Goal: Information Seeking & Learning: Learn about a topic

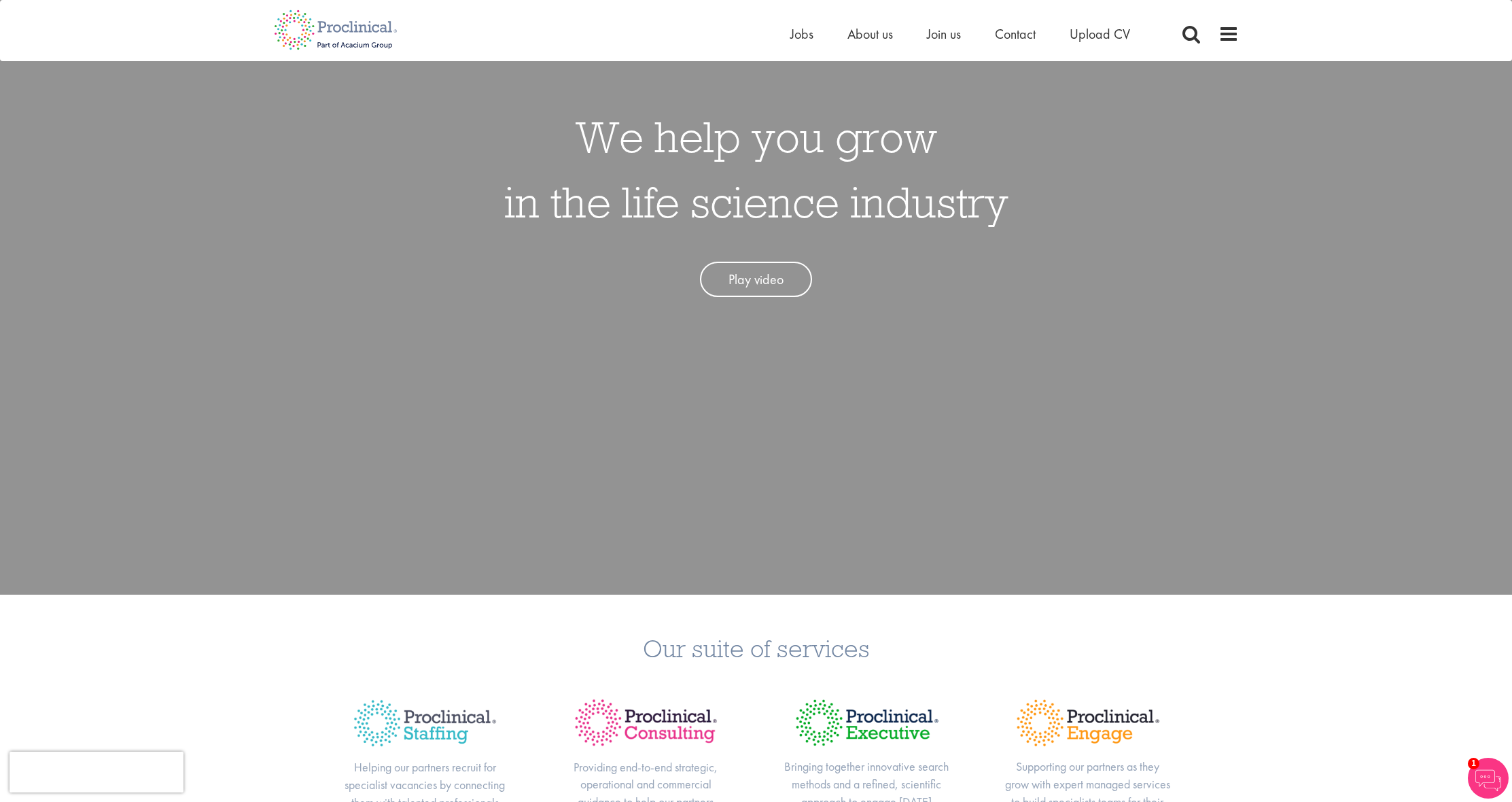
scroll to position [602, 0]
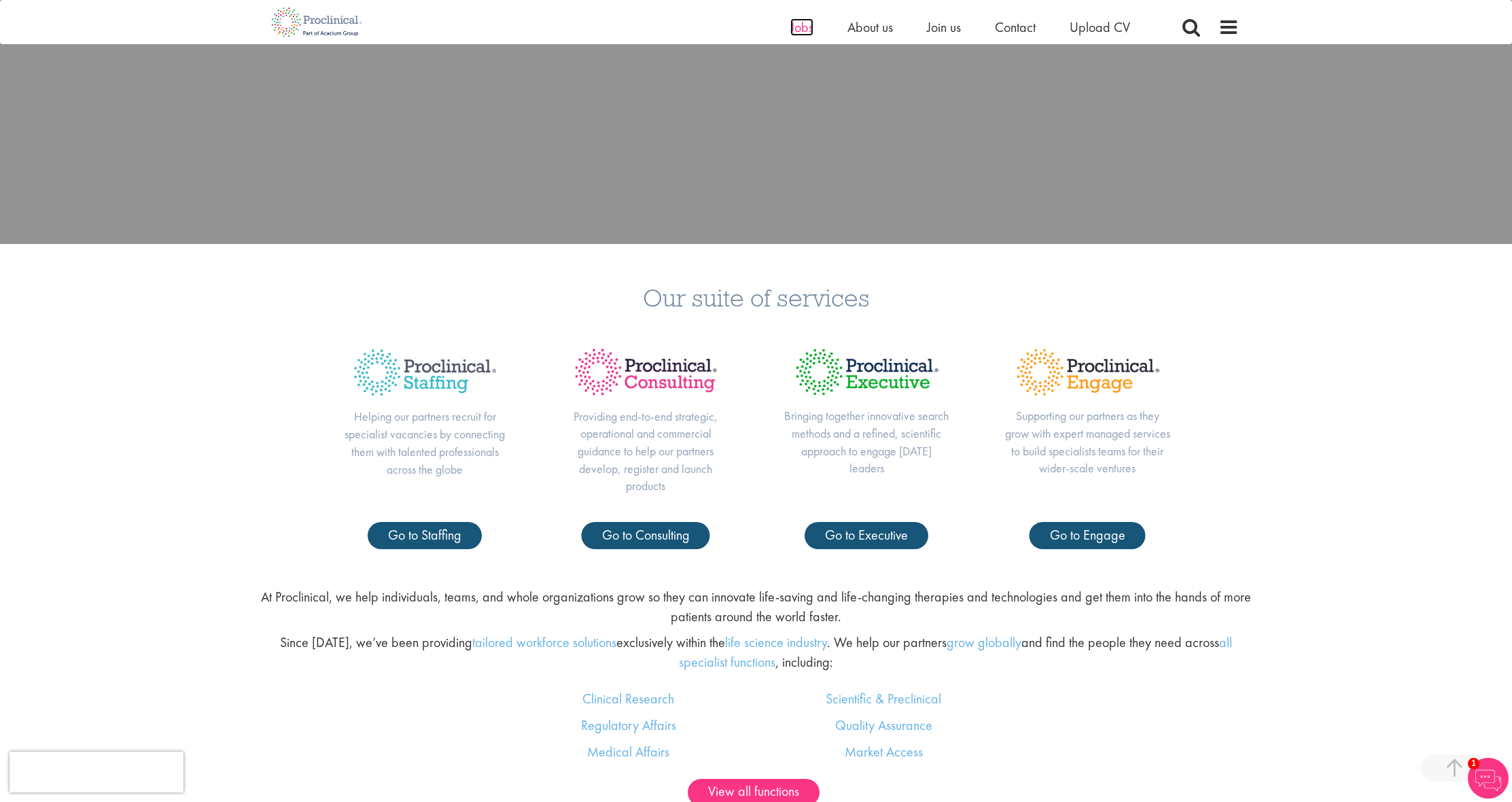
click at [793, 24] on span "Jobs" at bounding box center [802, 27] width 23 height 18
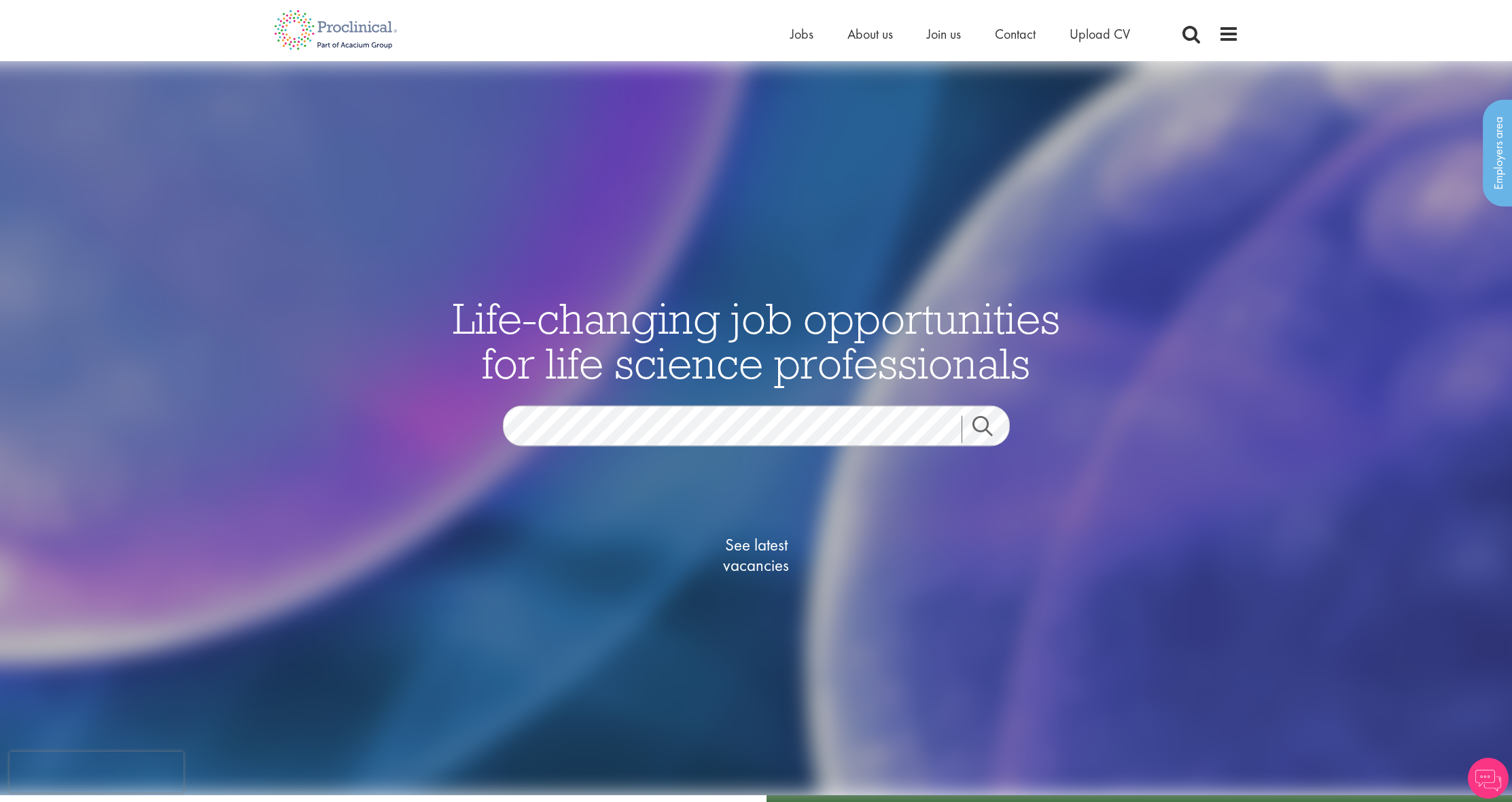
click at [772, 543] on span "See latest vacancies" at bounding box center [756, 556] width 136 height 41
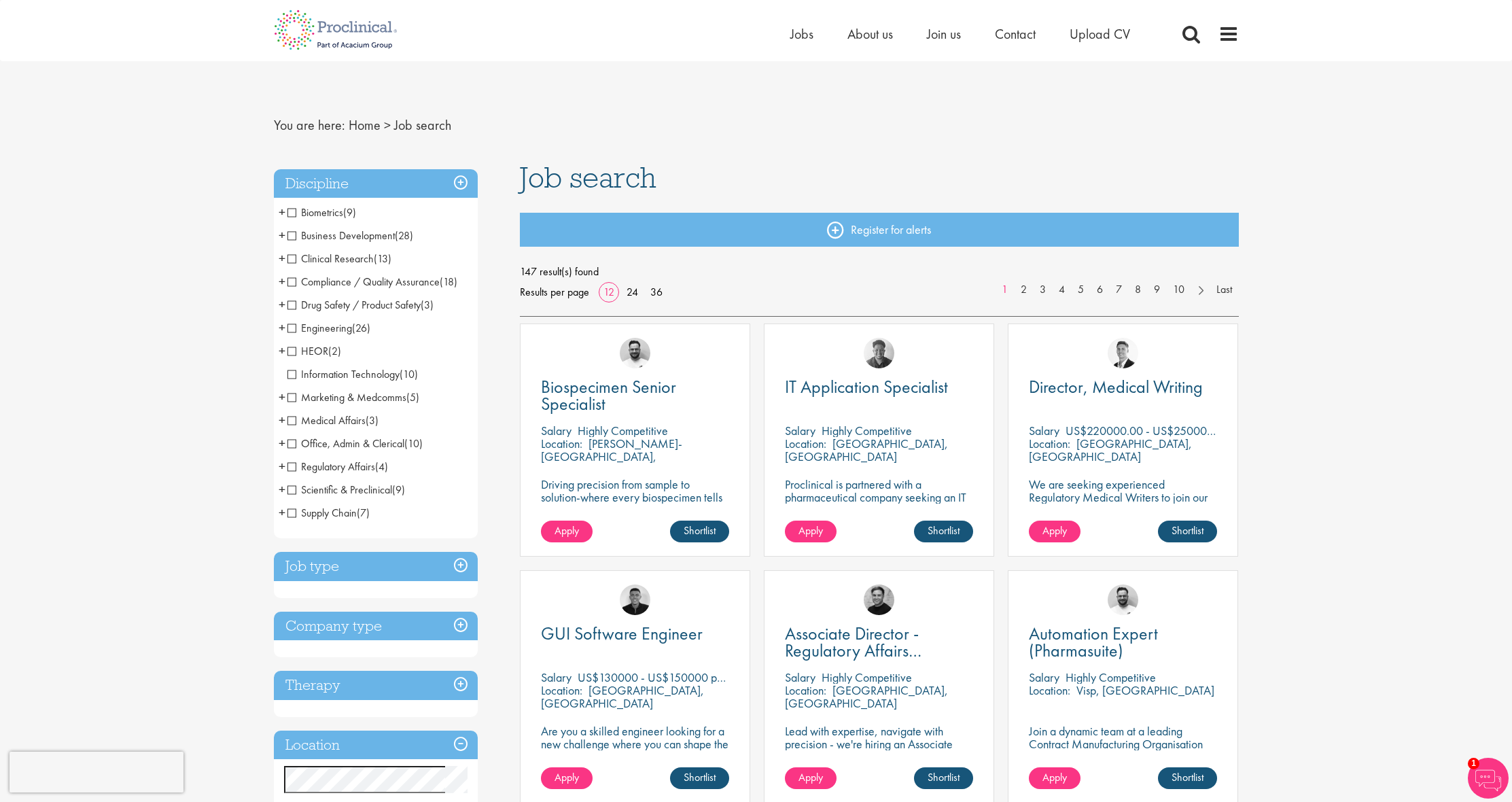
click at [291, 261] on span "Clinical Research" at bounding box center [330, 258] width 86 height 14
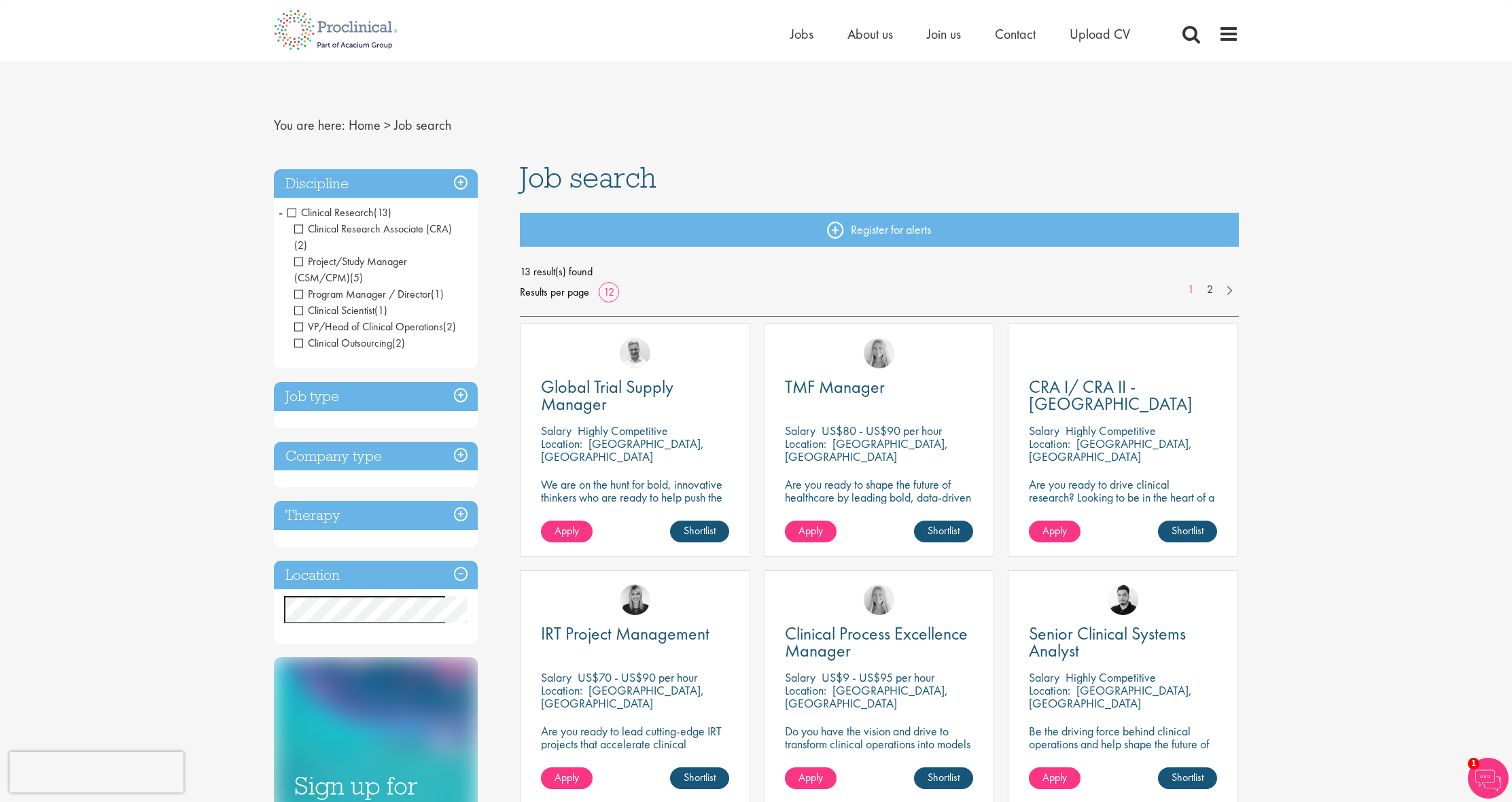
click at [1113, 429] on p "Highly Competitive" at bounding box center [1111, 430] width 91 height 16
click at [458, 382] on h3 "Job type" at bounding box center [376, 396] width 204 height 29
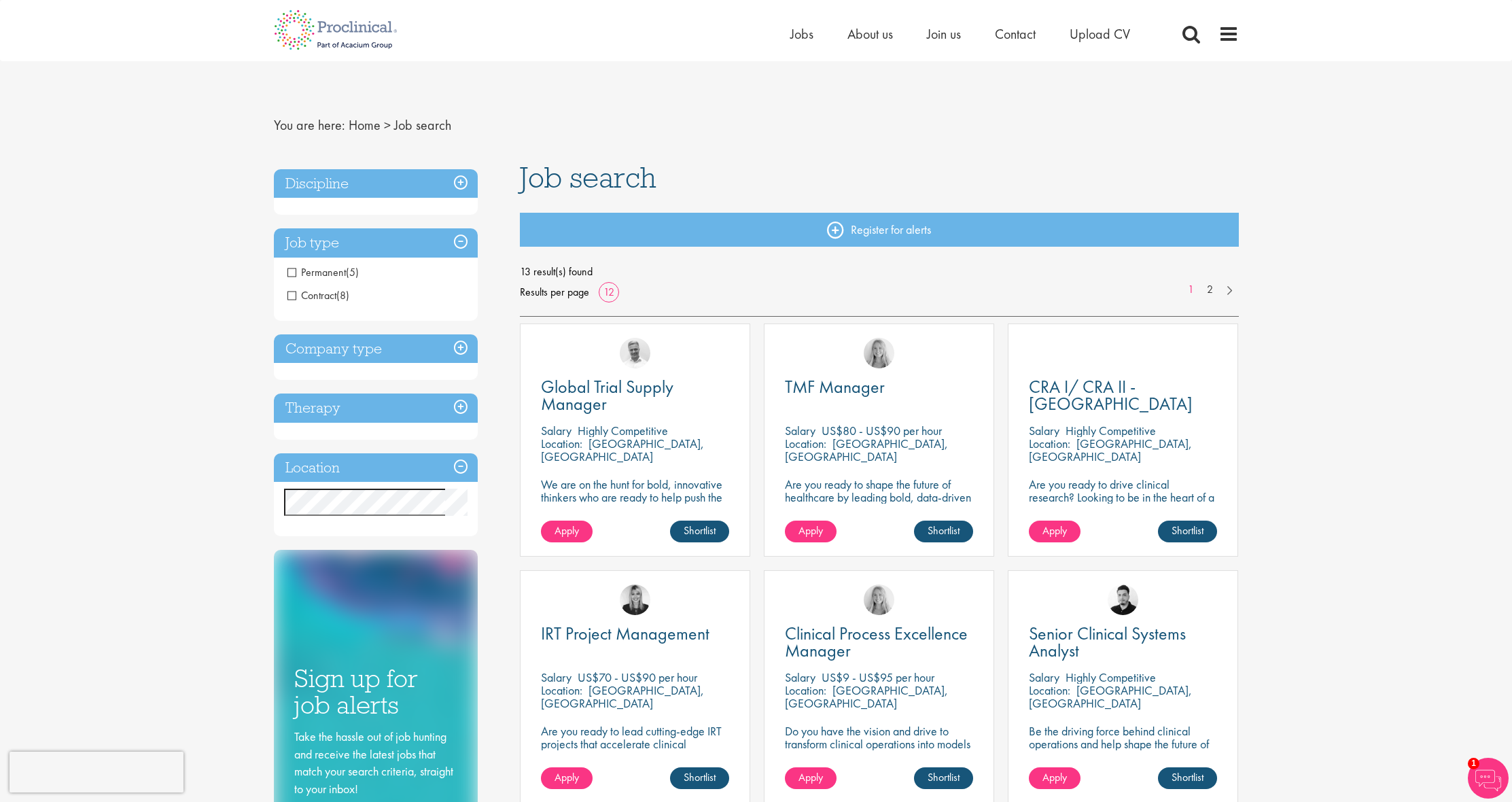
click at [287, 293] on span "Contract" at bounding box center [311, 295] width 49 height 14
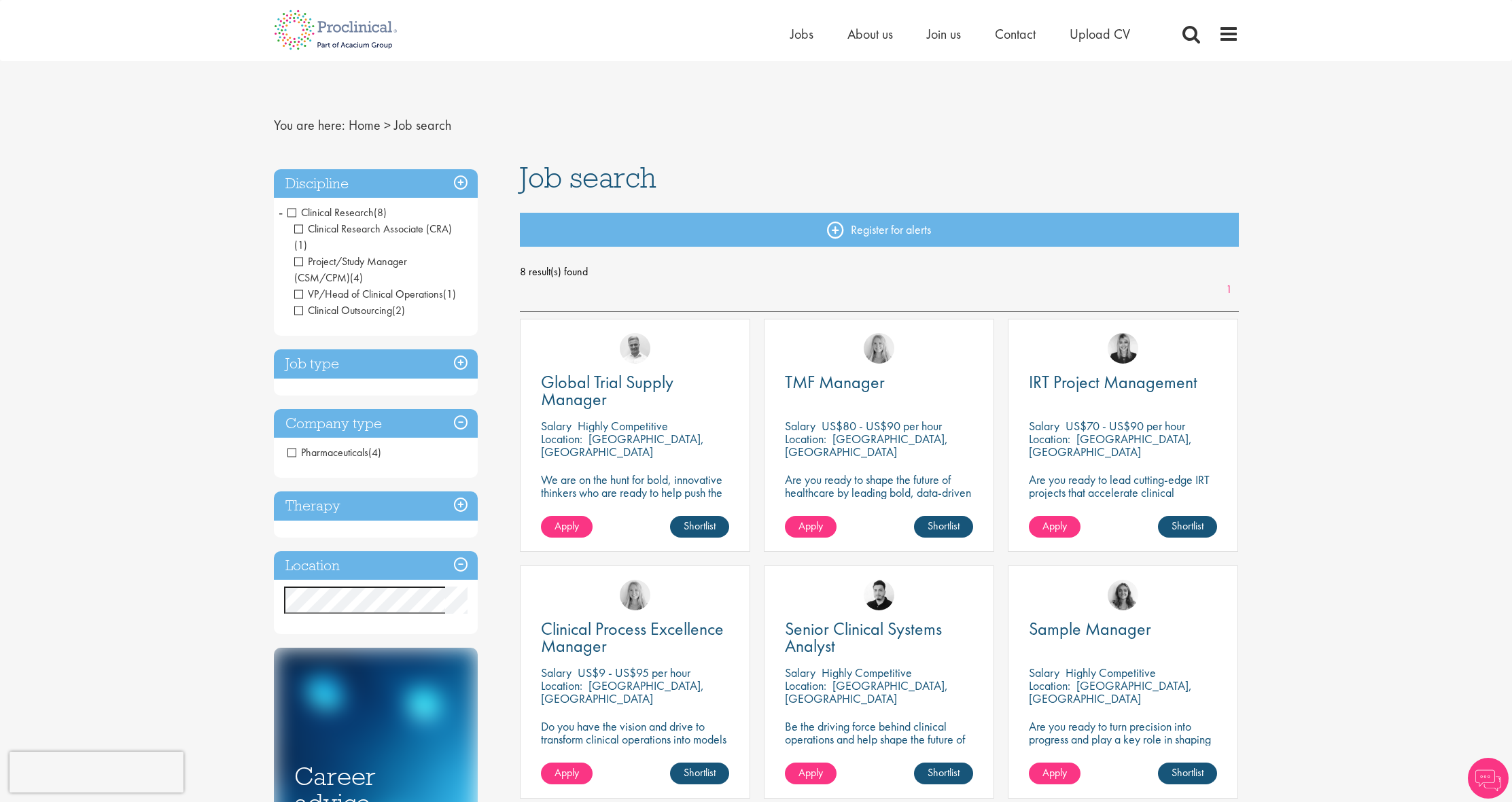
click at [461, 350] on h3 "Job type" at bounding box center [376, 364] width 204 height 29
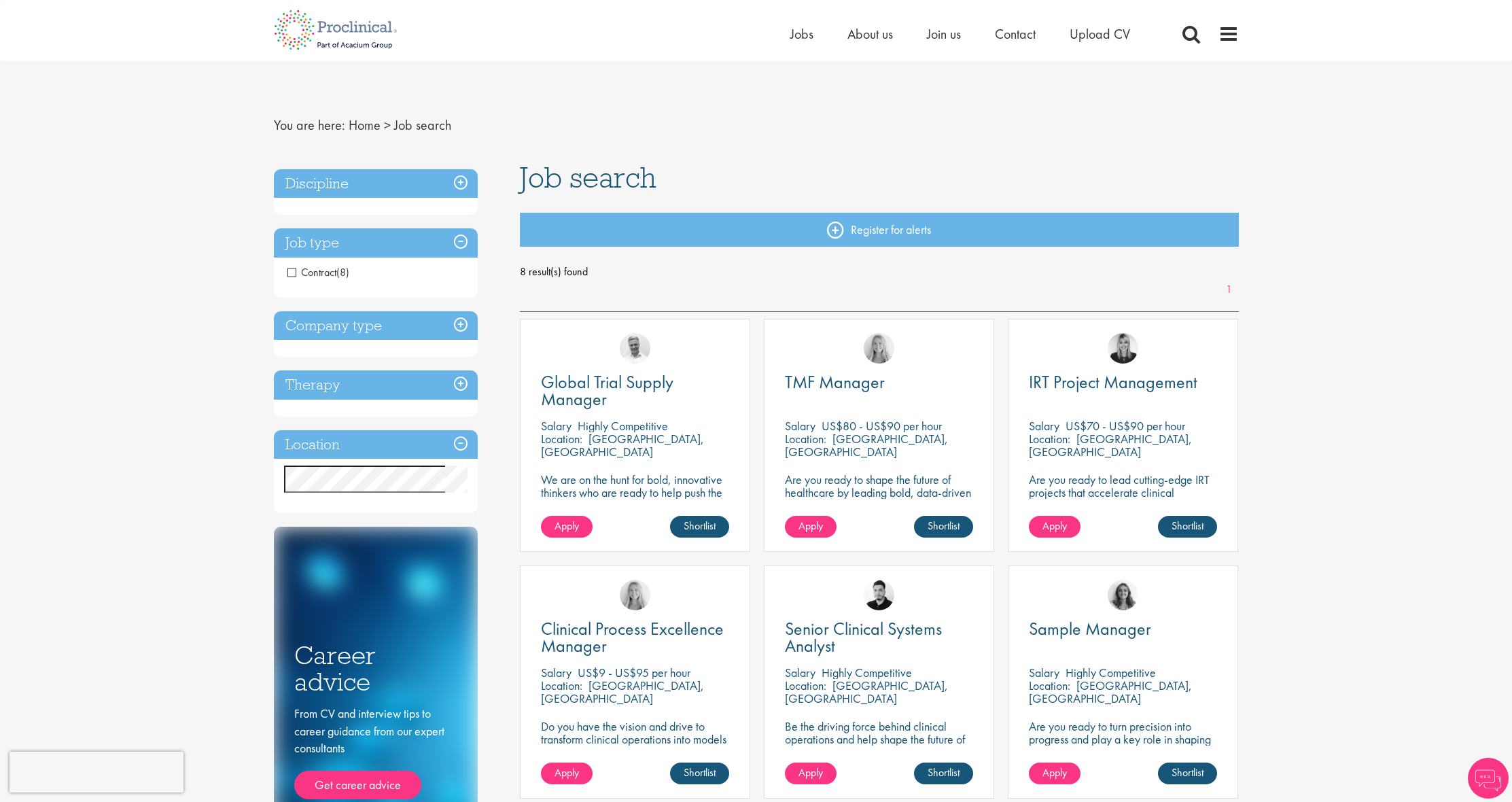
click at [292, 271] on span "Contract" at bounding box center [311, 273] width 49 height 14
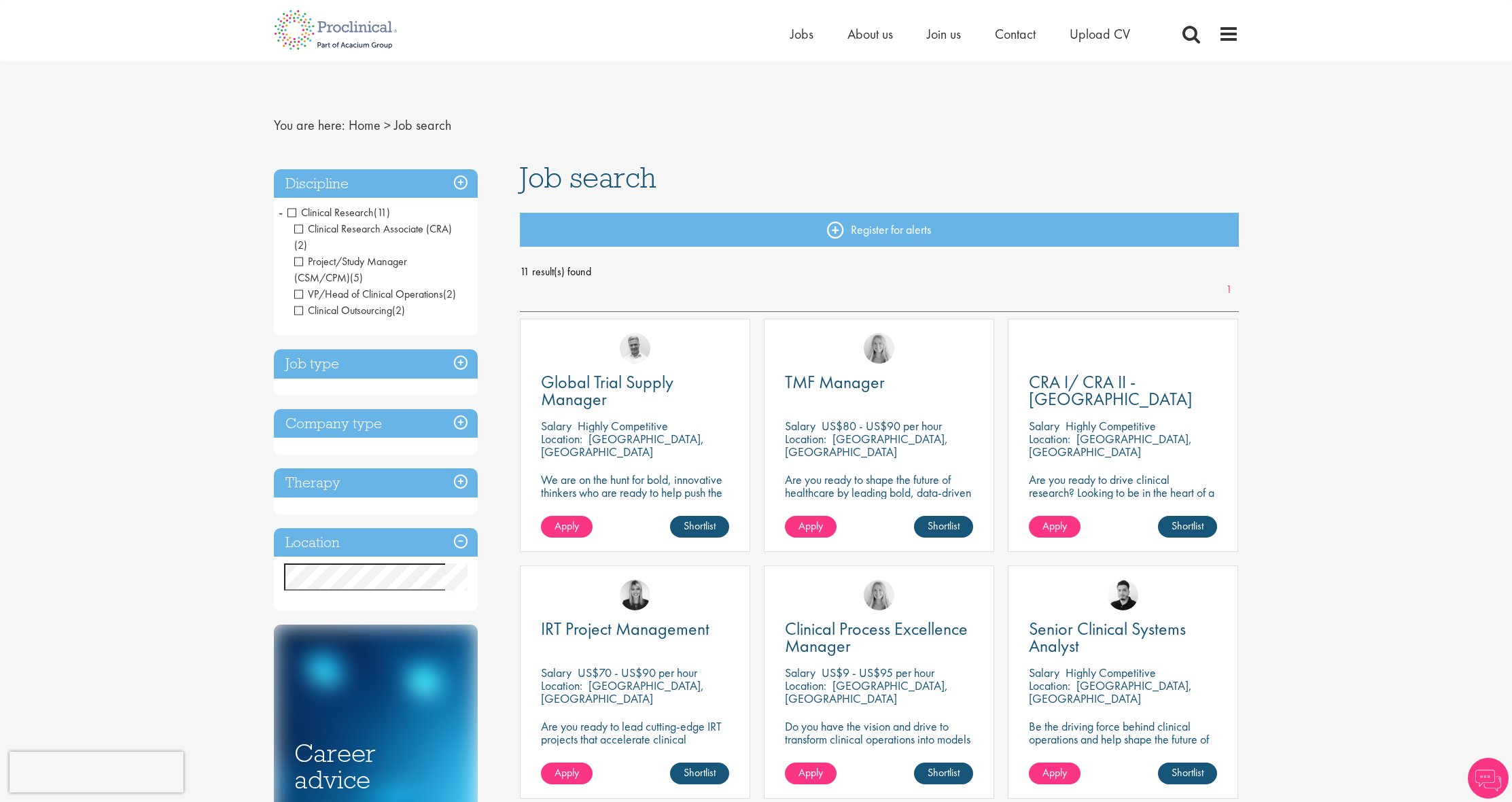
click at [461, 469] on h3 "Therapy" at bounding box center [376, 483] width 204 height 29
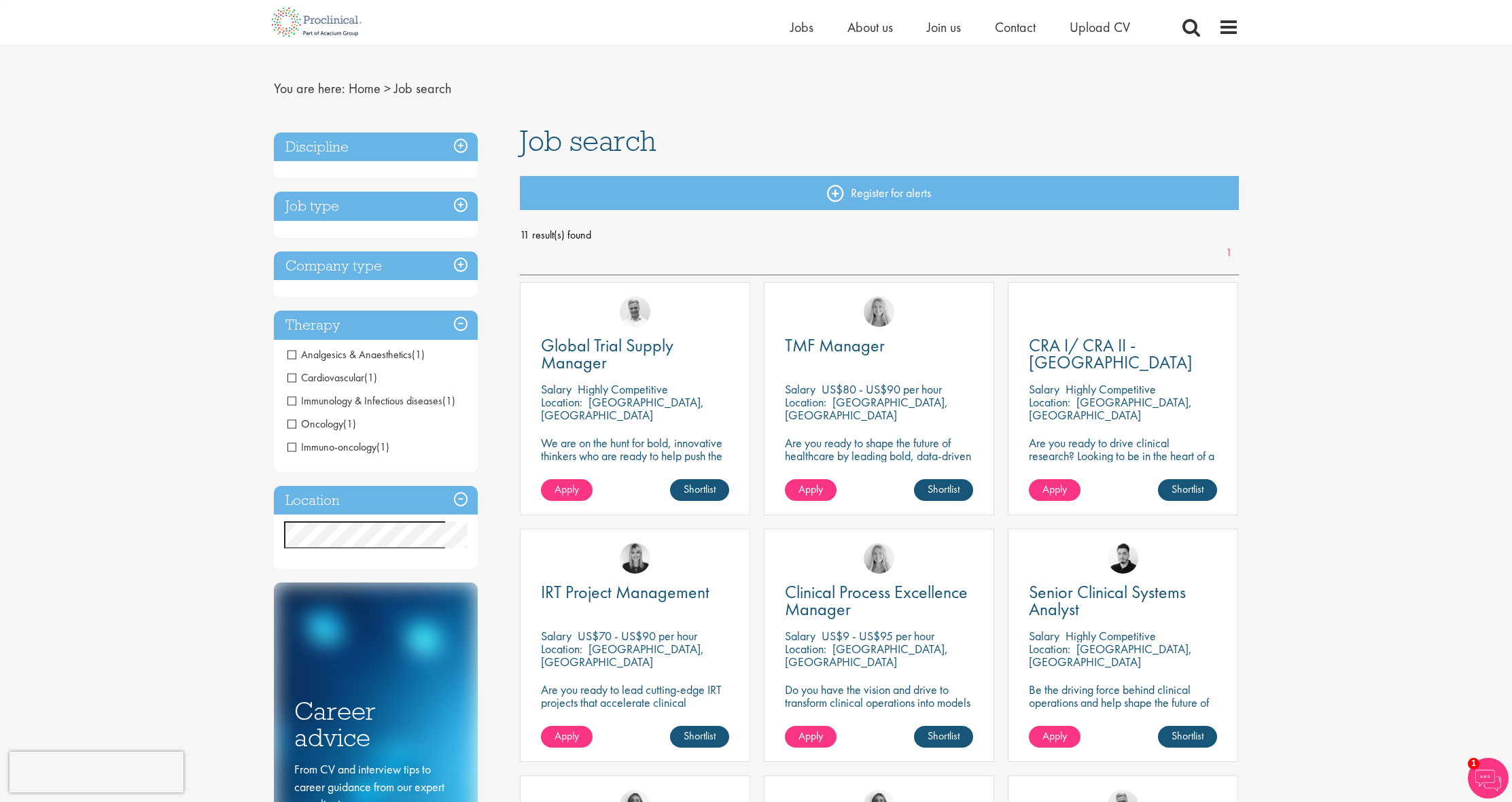
scroll to position [58, 0]
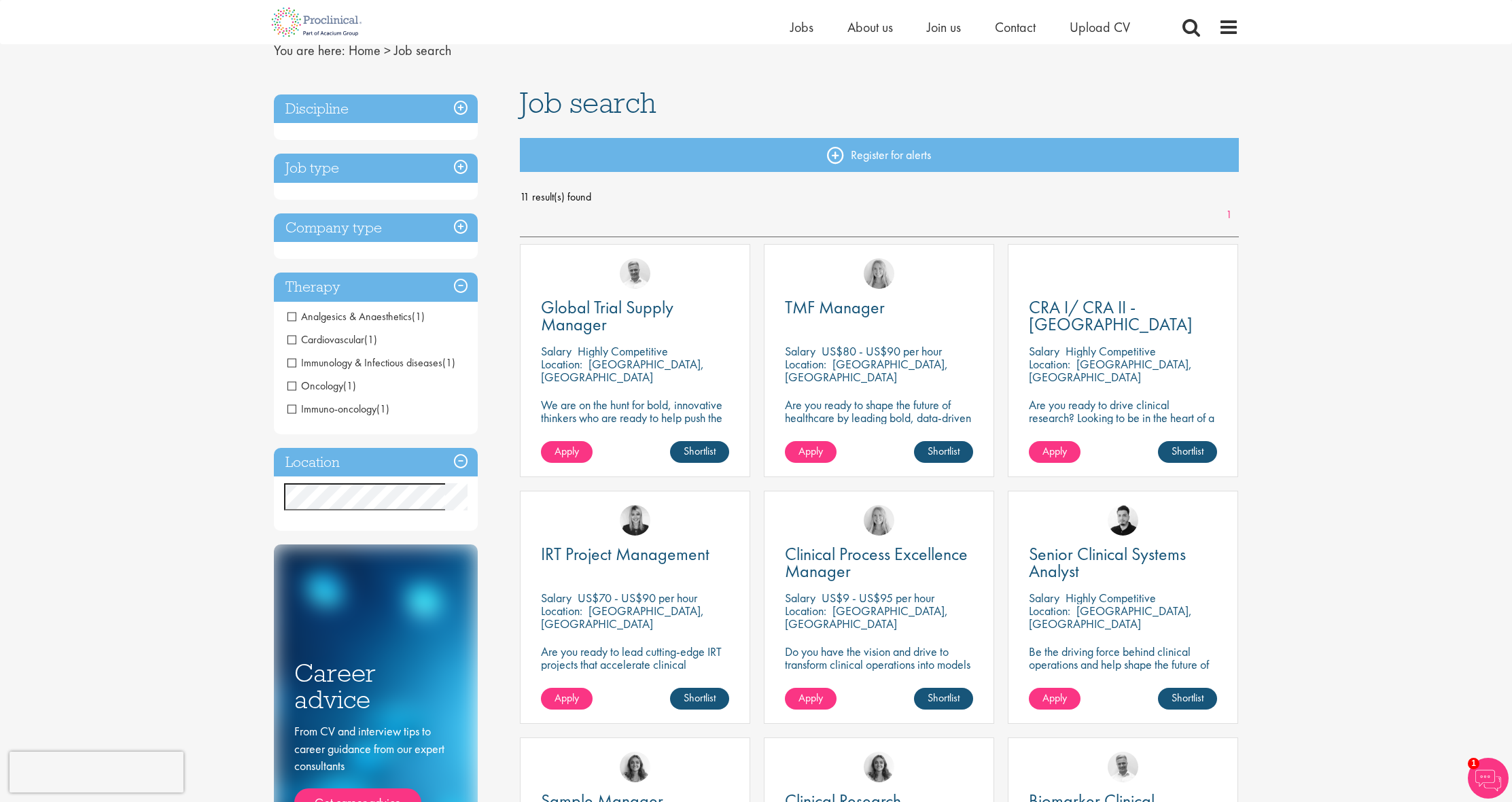
click at [461, 467] on h3 "Location" at bounding box center [376, 462] width 204 height 29
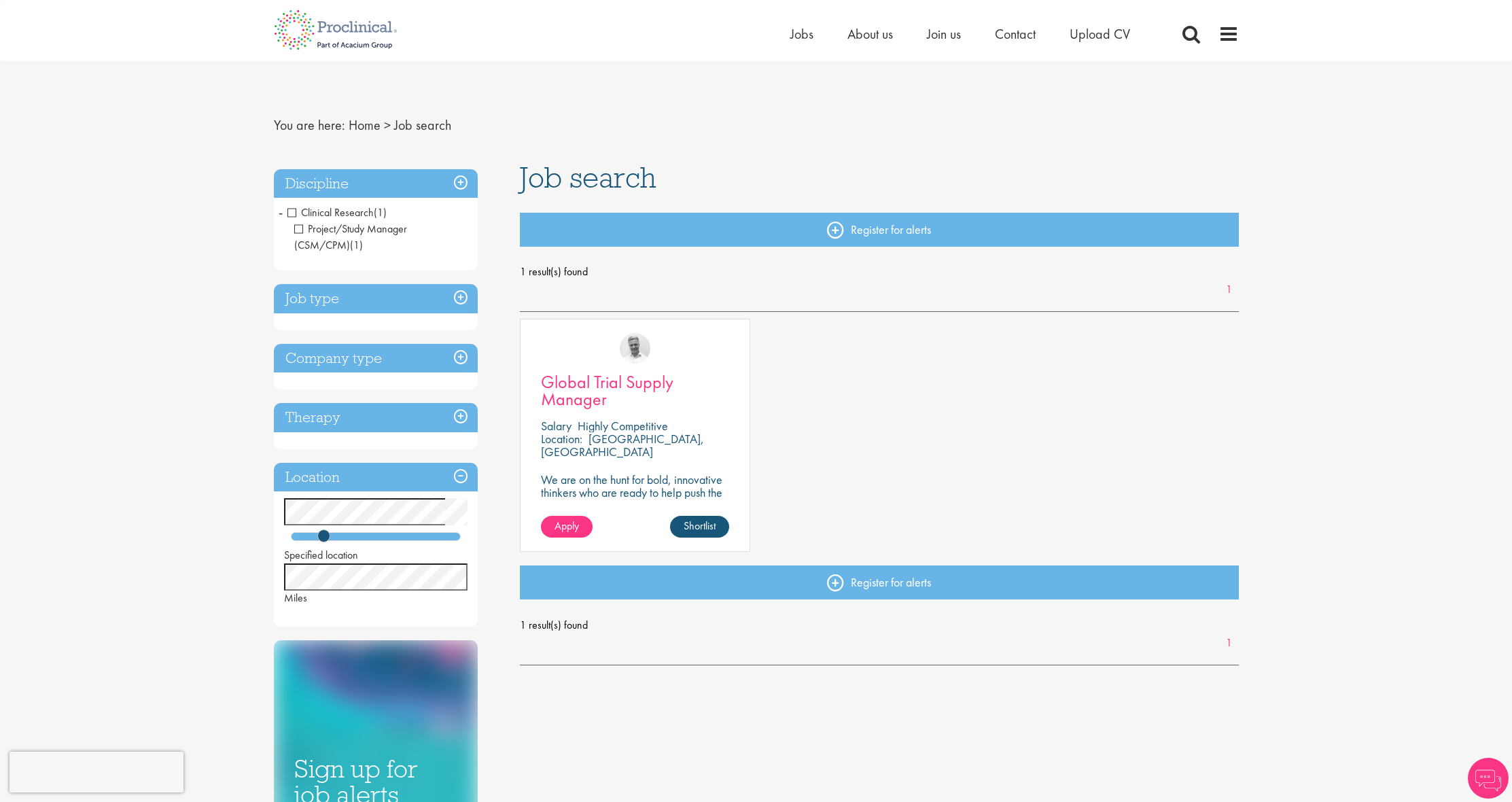
click at [608, 394] on link "Global Trial Supply Manager" at bounding box center [635, 391] width 188 height 34
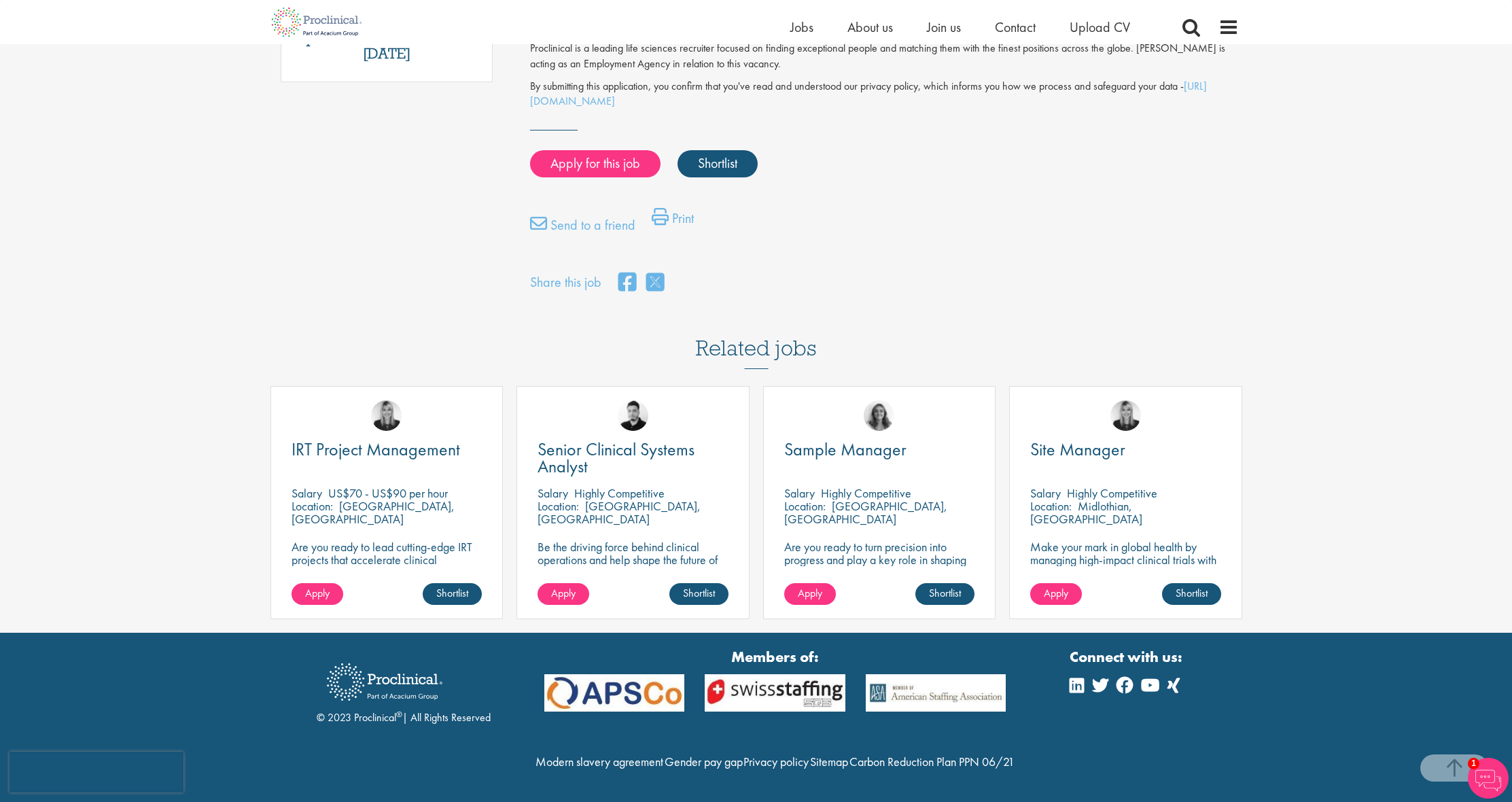
scroll to position [939, 0]
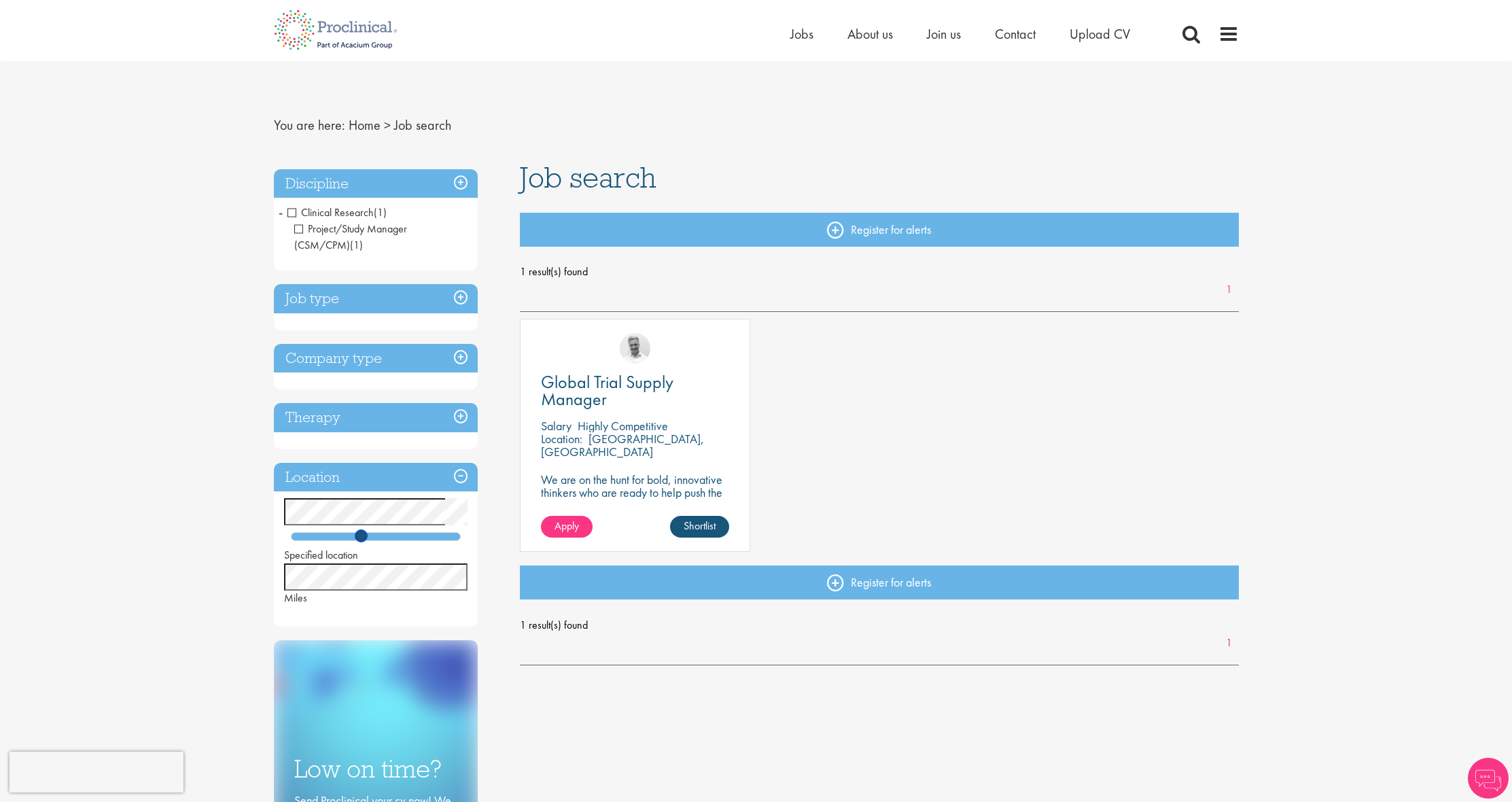
drag, startPoint x: 320, startPoint y: 539, endPoint x: 359, endPoint y: 544, distance: 39.3
click at [359, 544] on div "Specified location Miles" at bounding box center [376, 552] width 204 height 108
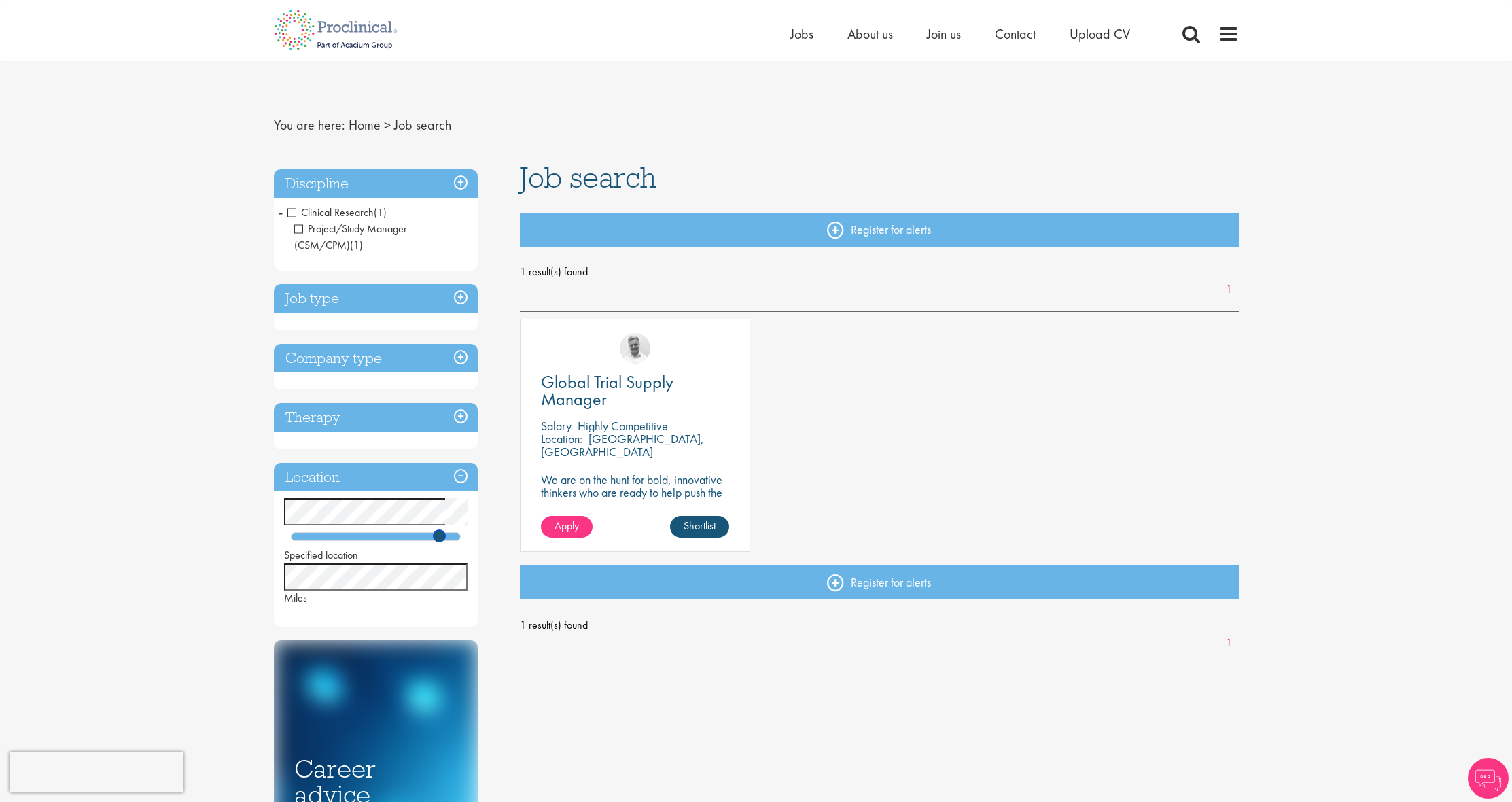
drag, startPoint x: 363, startPoint y: 539, endPoint x: 442, endPoint y: 542, distance: 79.1
click at [442, 542] on span at bounding box center [439, 536] width 13 height 13
drag, startPoint x: 441, startPoint y: 534, endPoint x: 491, endPoint y: 542, distance: 50.6
click at [491, 542] on div "Discipline Clinical Research (1) - + Project/Study Manager (CSM/CPM) (1) Job ty…" at bounding box center [387, 580] width 247 height 834
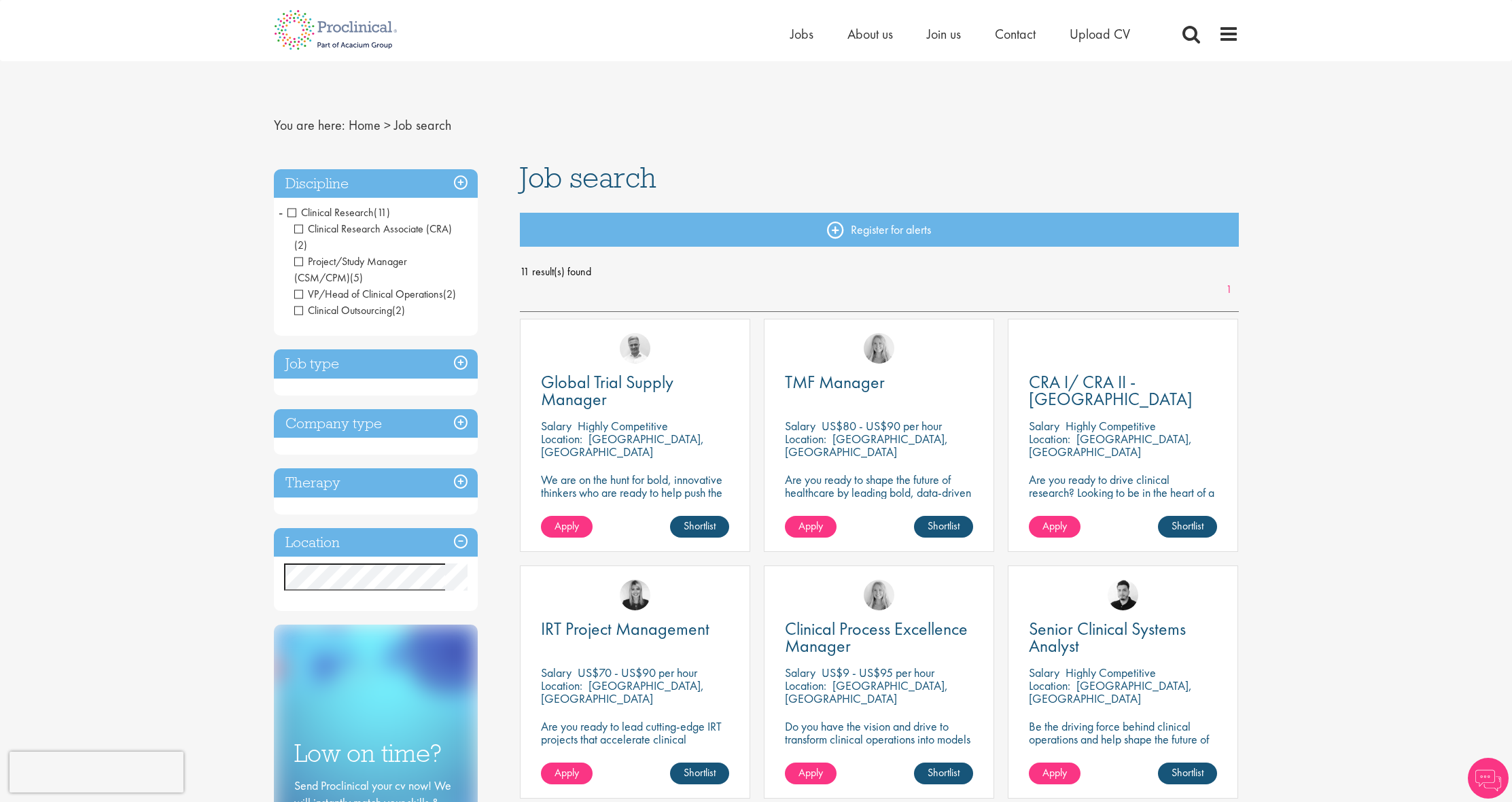
click at [456, 180] on h3 "Discipline" at bounding box center [376, 183] width 204 height 29
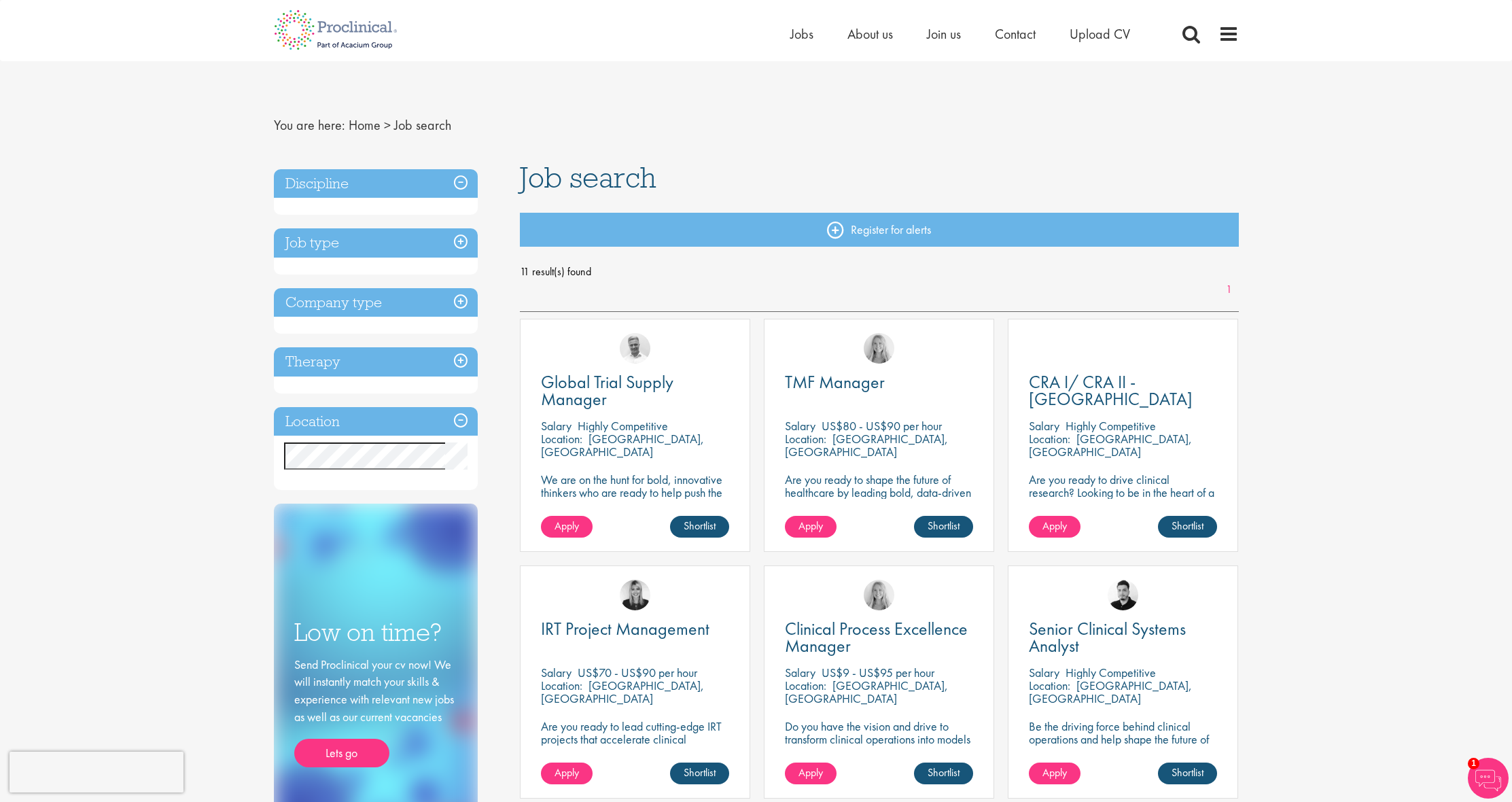
click at [456, 180] on h3 "Discipline" at bounding box center [376, 183] width 204 height 29
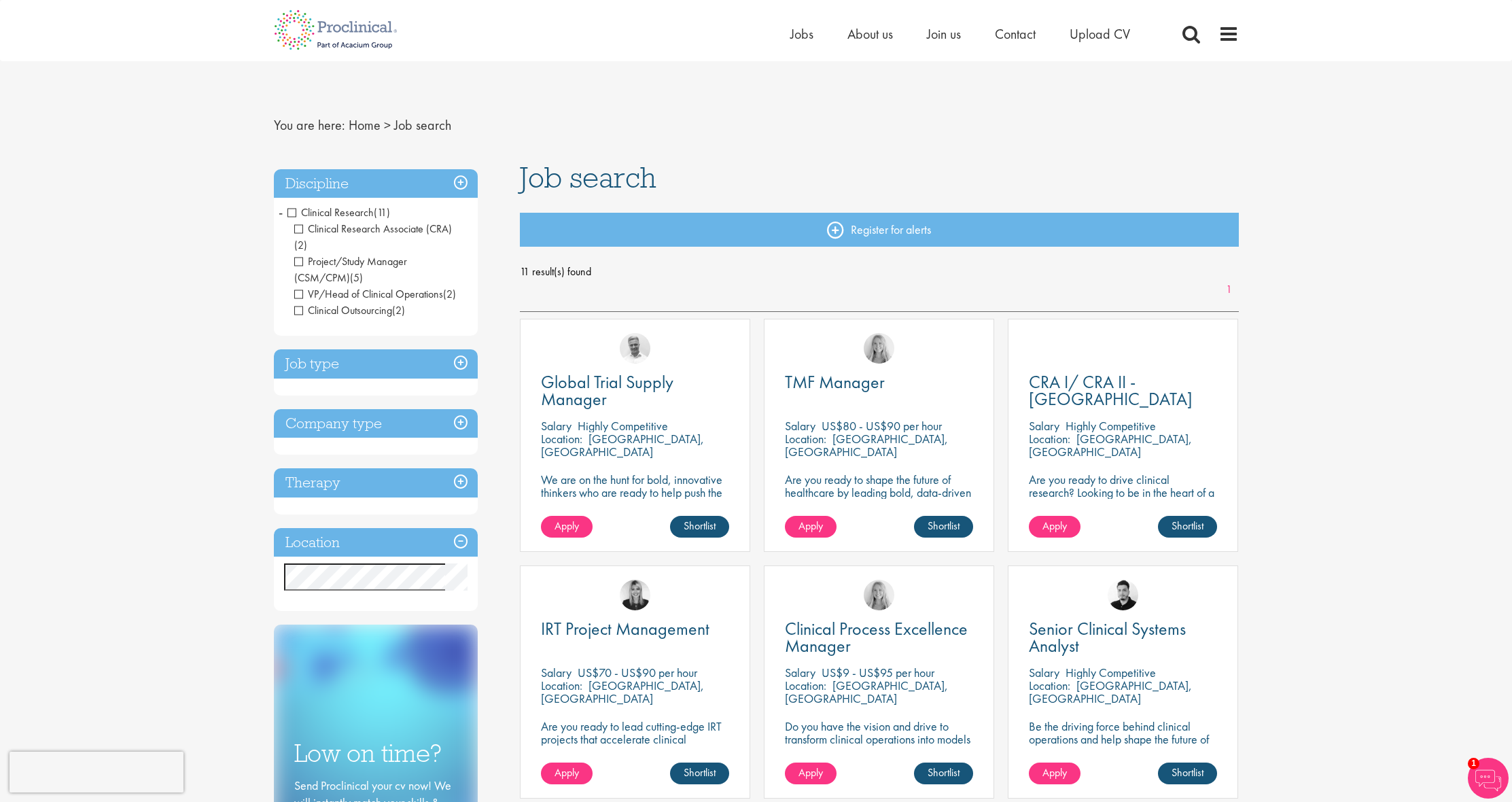
click at [293, 211] on span "Clinical Research" at bounding box center [330, 212] width 86 height 14
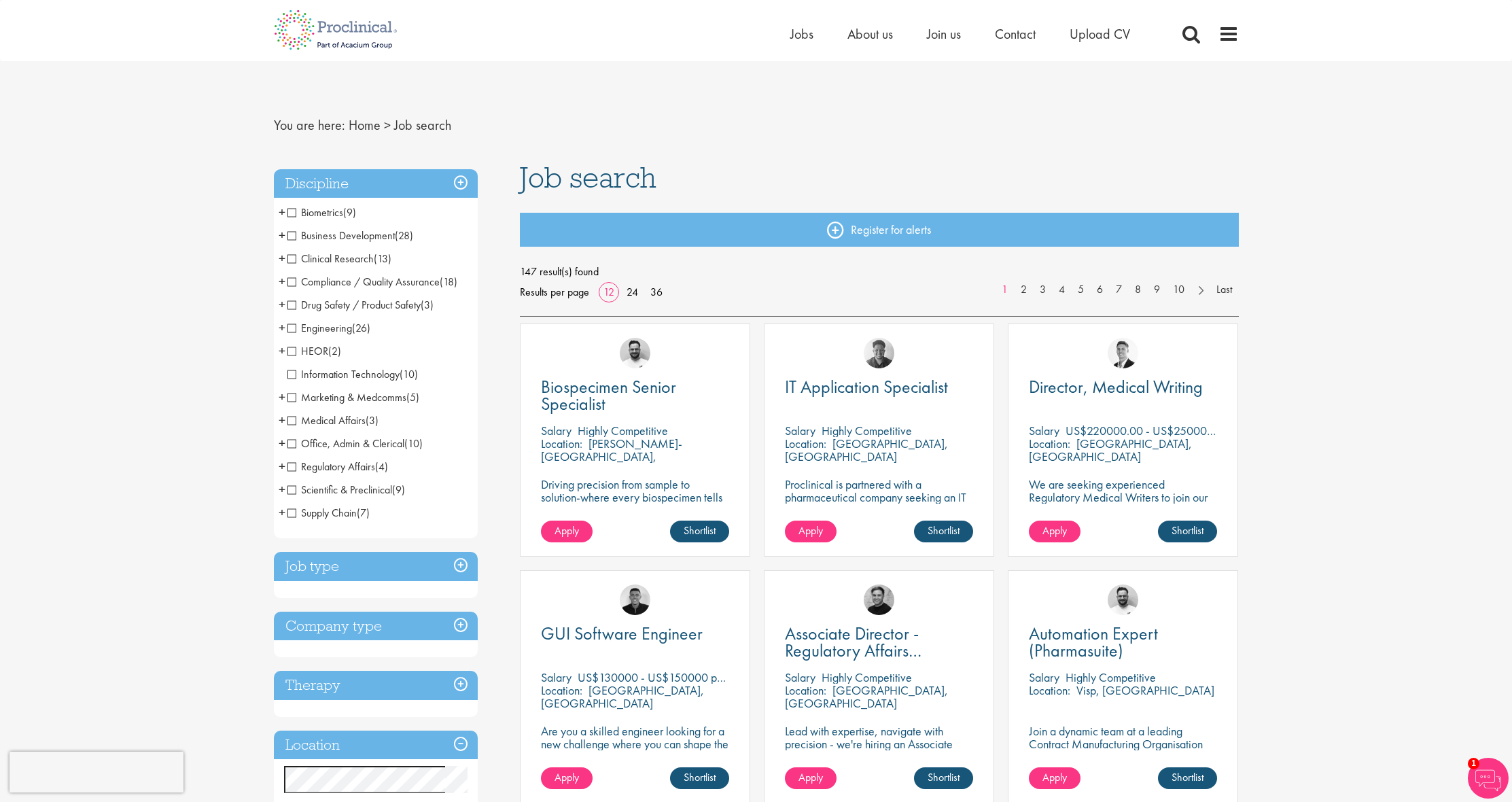
click at [293, 305] on span "Drug Safety / Product Safety" at bounding box center [354, 305] width 133 height 14
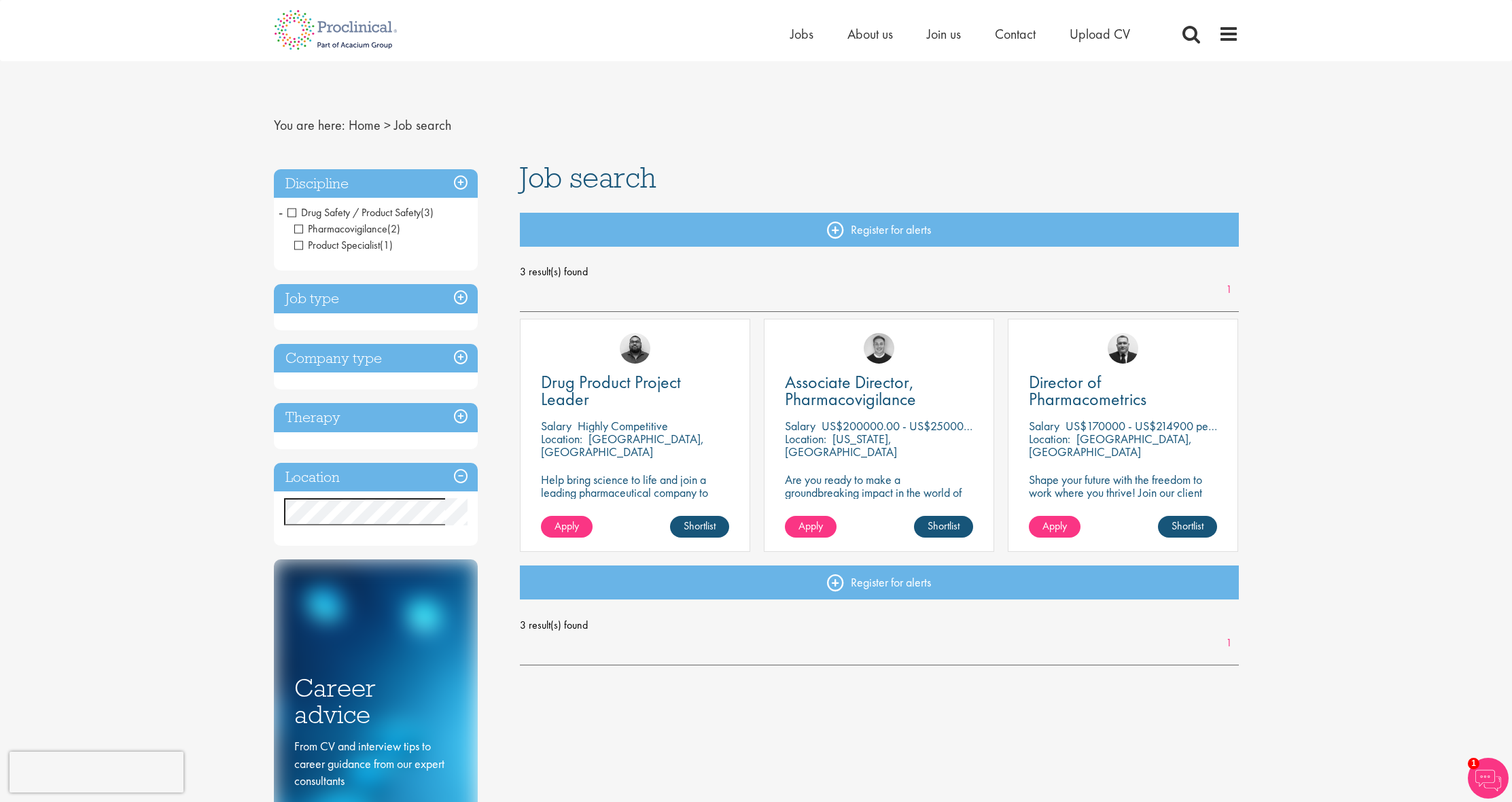
click at [294, 215] on span "Drug Safety / Product Safety" at bounding box center [354, 212] width 133 height 14
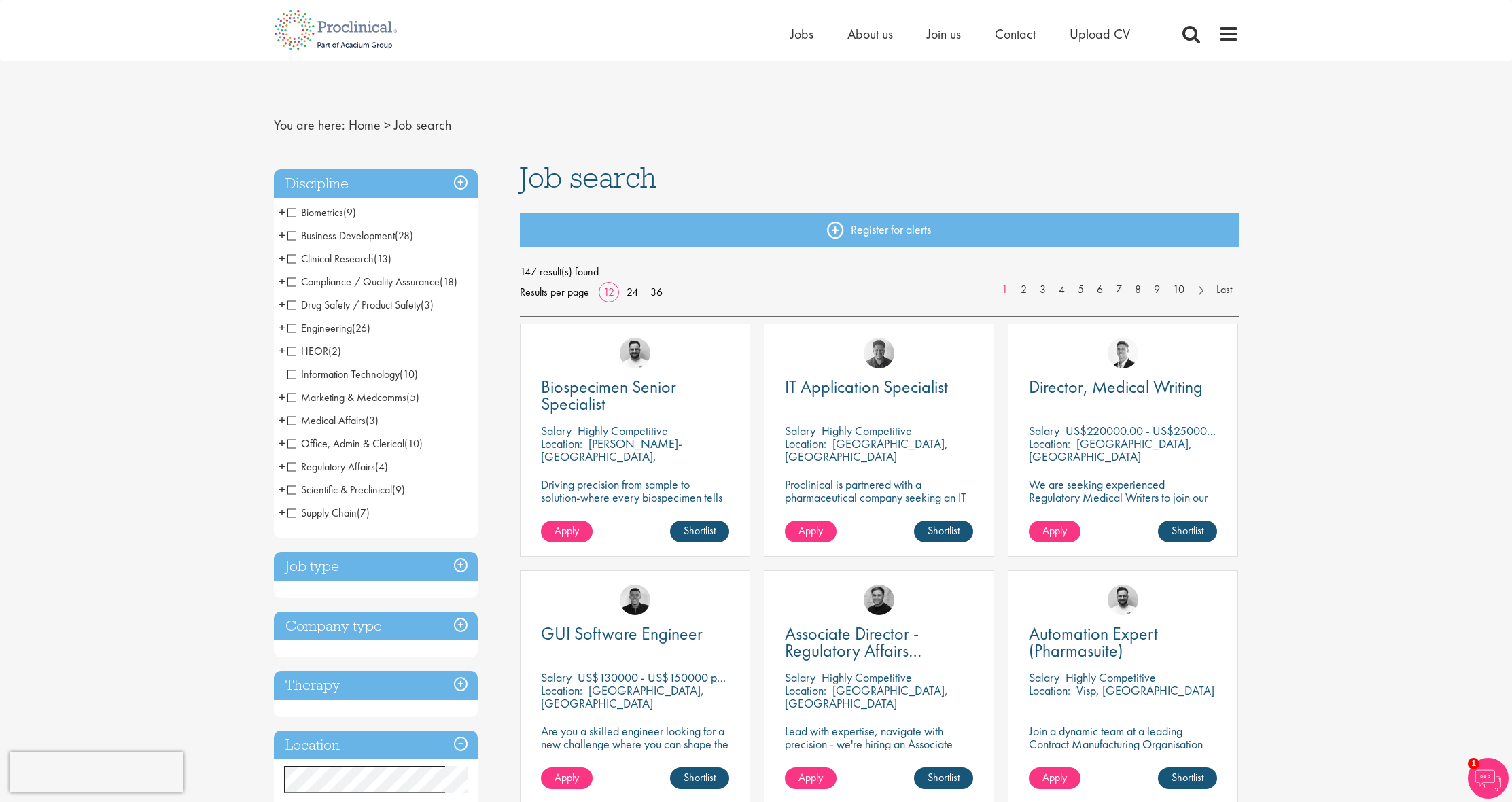
click at [293, 467] on span "Regulatory Affairs" at bounding box center [331, 466] width 88 height 14
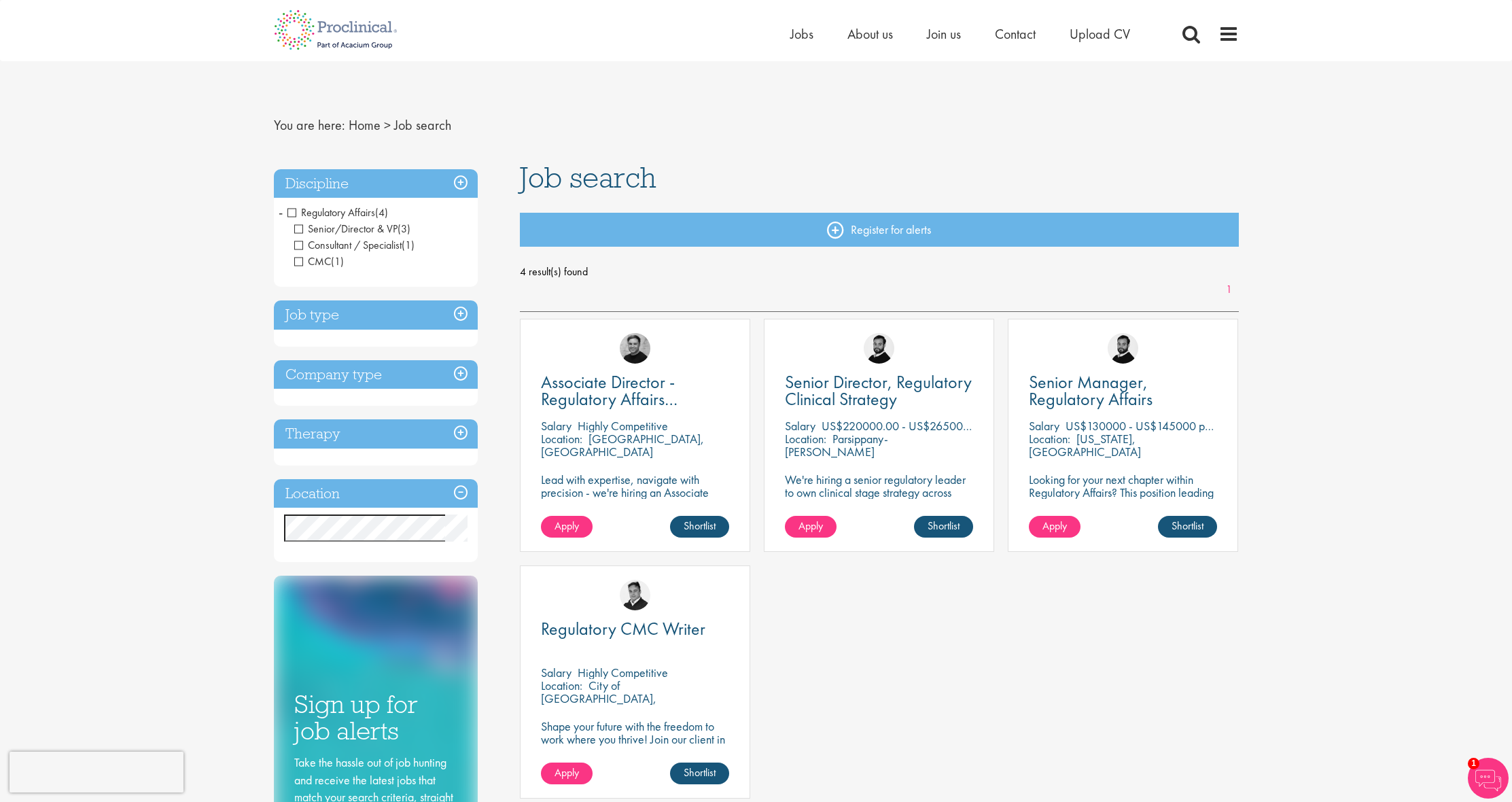
click at [296, 212] on span "Regulatory Affairs" at bounding box center [331, 212] width 88 height 14
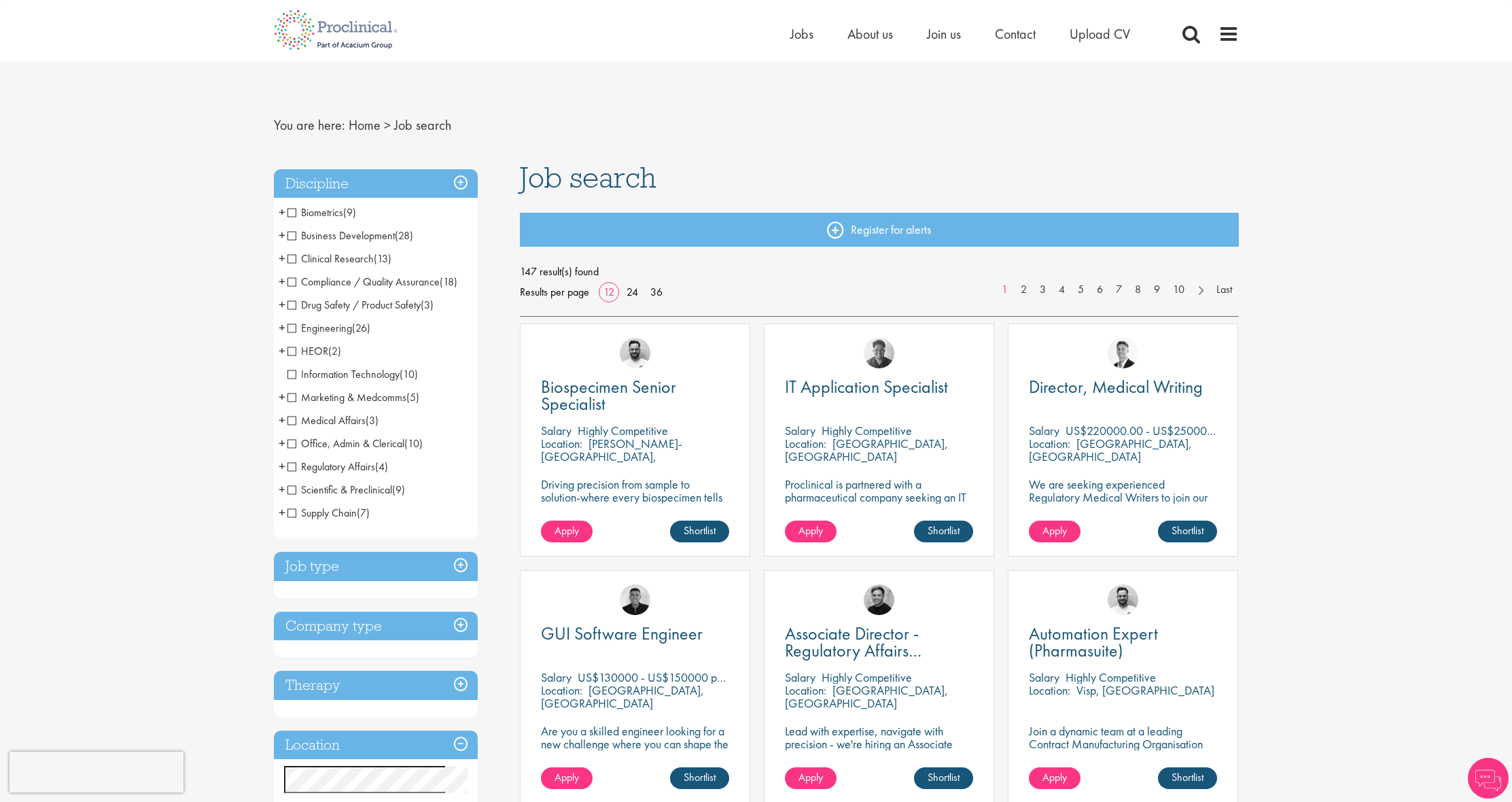
click at [296, 491] on span "Scientific & Preclinical" at bounding box center [340, 490] width 105 height 14
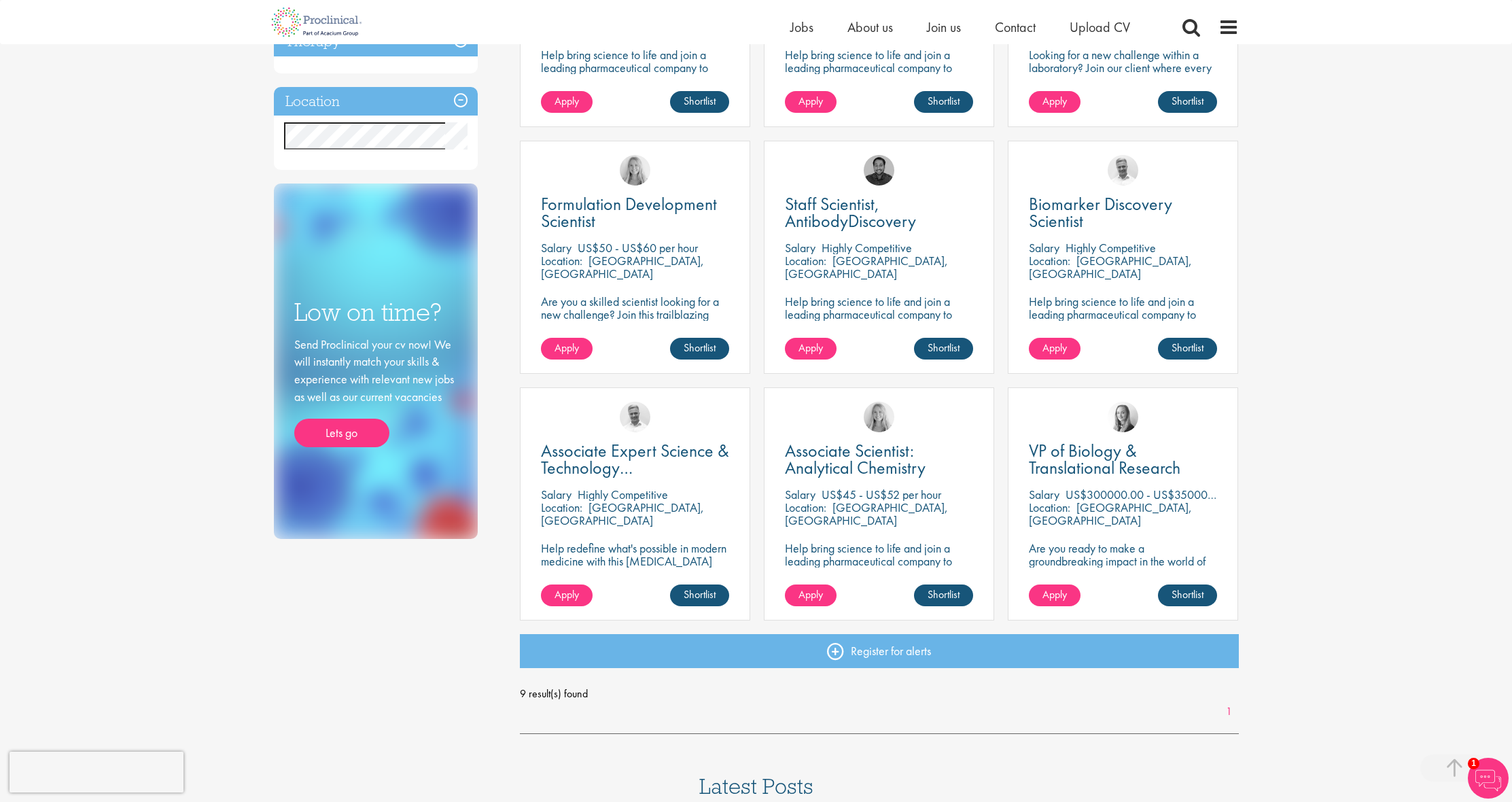
scroll to position [115, 0]
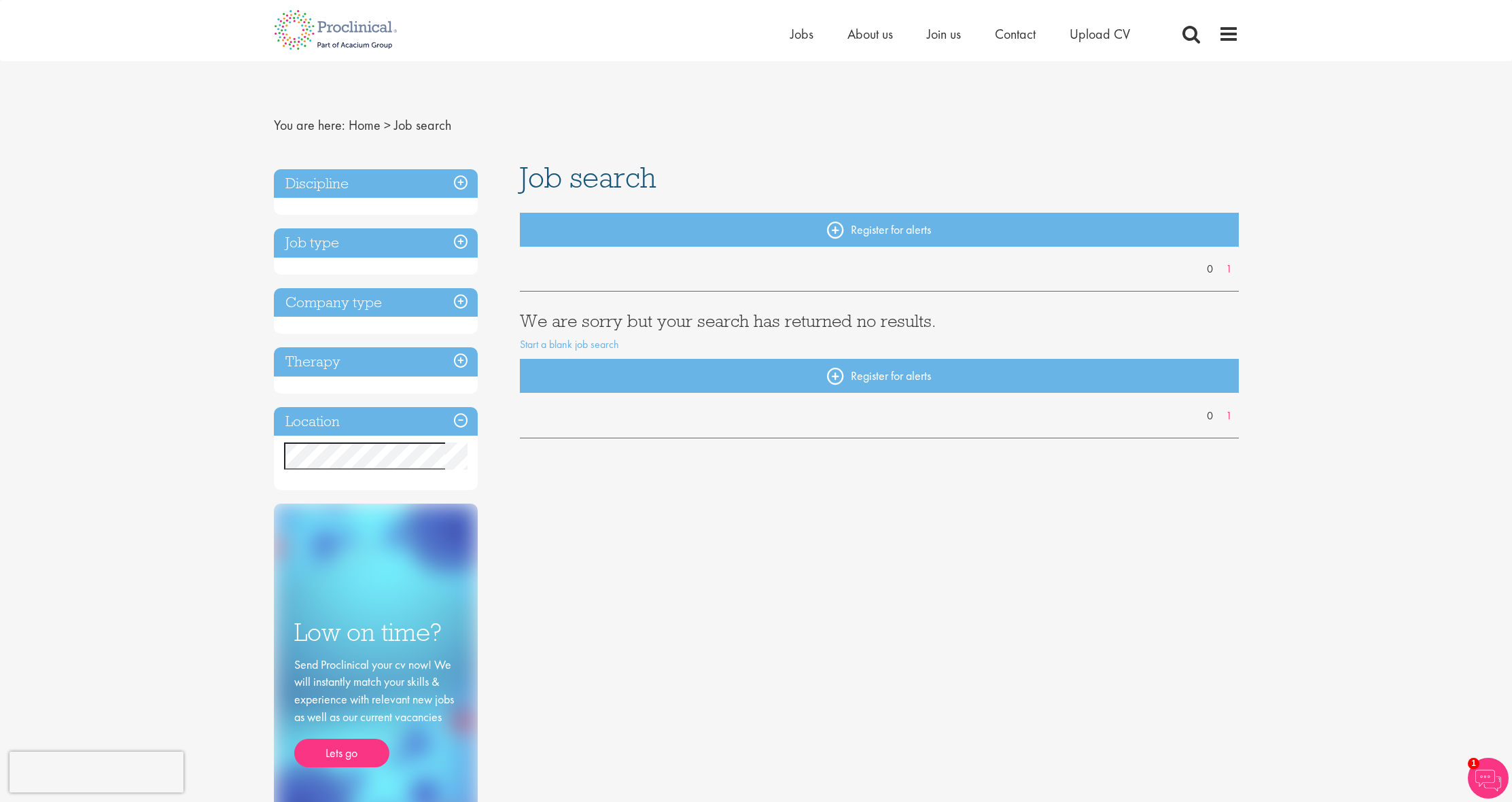
click at [465, 239] on h3 "Job type" at bounding box center [376, 243] width 204 height 29
click at [460, 239] on h3 "Job type" at bounding box center [376, 243] width 204 height 29
click at [463, 184] on h3 "Discipline" at bounding box center [376, 183] width 204 height 29
